Goal: Information Seeking & Learning: Find specific fact

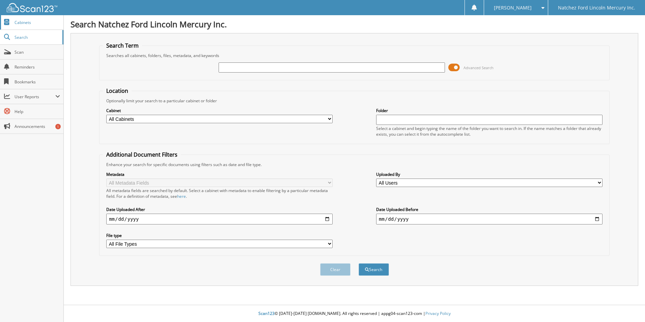
click at [23, 25] on span "Cabinets" at bounding box center [38, 23] width 46 height 6
click at [24, 23] on span "Cabinets" at bounding box center [38, 23] width 46 height 6
click at [22, 39] on span "Search" at bounding box center [37, 37] width 45 height 6
click at [22, 37] on span "Search" at bounding box center [37, 37] width 45 height 6
click at [250, 67] on input "text" at bounding box center [332, 67] width 226 height 10
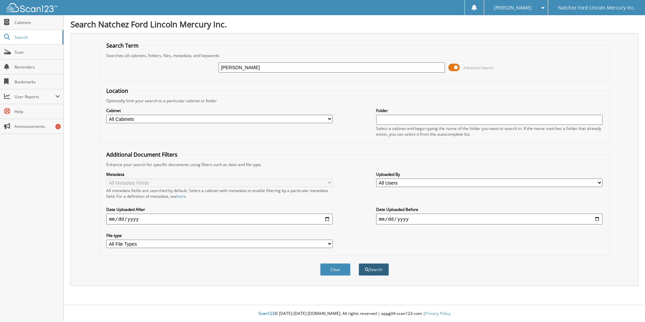
type input "ALEXANDRA WILLIAMS"
click at [370, 273] on button "Search" at bounding box center [373, 269] width 30 height 12
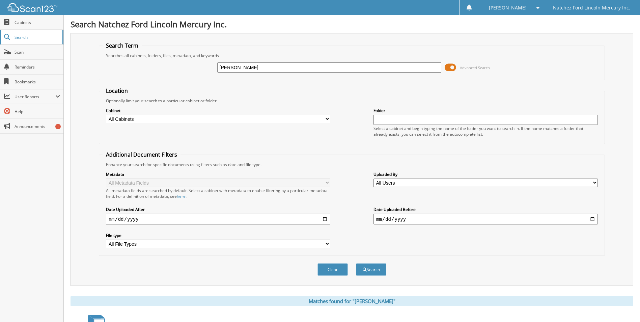
click at [22, 38] on span "Search" at bounding box center [37, 37] width 45 height 6
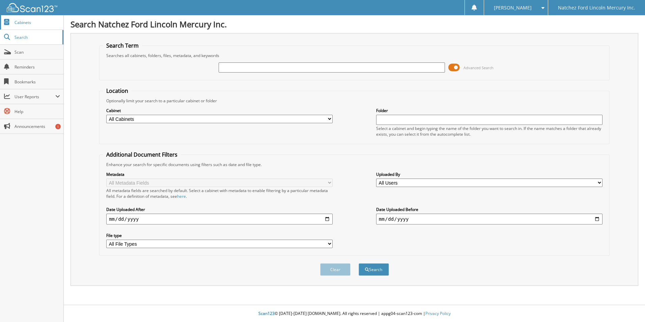
click at [19, 22] on span "Cabinets" at bounding box center [38, 23] width 46 height 6
